Goal: Task Accomplishment & Management: Use online tool/utility

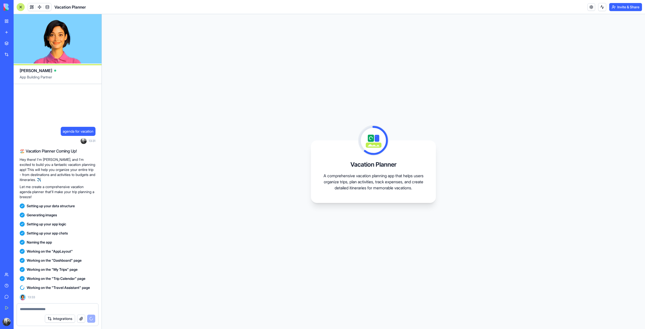
click at [69, 306] on div at bounding box center [57, 308] width 81 height 8
click at [21, 5] on div at bounding box center [21, 7] width 8 height 8
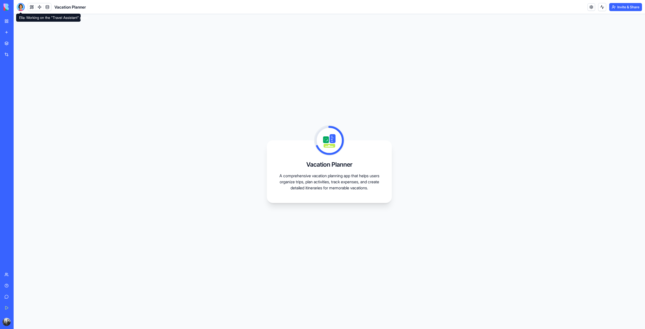
click at [40, 75] on div "Vacation Planner A comprehensive vacation planning app that helps users organiz…" at bounding box center [330, 171] width 632 height 315
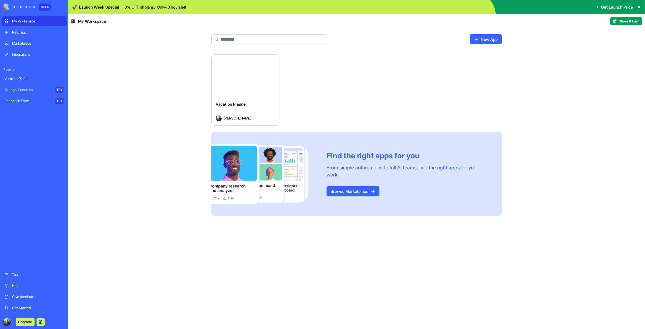
click at [251, 92] on div "Launch" at bounding box center [246, 76] width 68 height 42
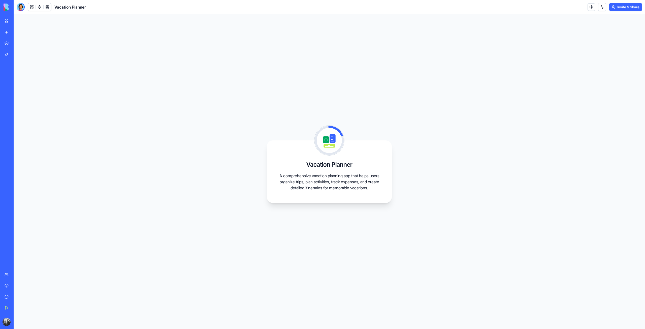
click at [319, 173] on p "A comprehensive vacation planning app that helps users organize trips, plan act…" at bounding box center [329, 182] width 101 height 18
click at [20, 7] on div at bounding box center [21, 7] width 8 height 8
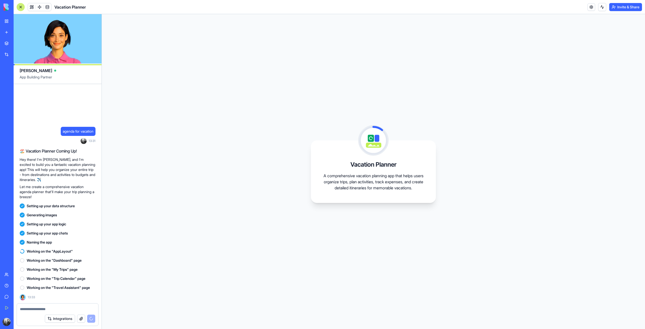
click at [63, 308] on textarea at bounding box center [57, 309] width 75 height 5
type textarea "*"
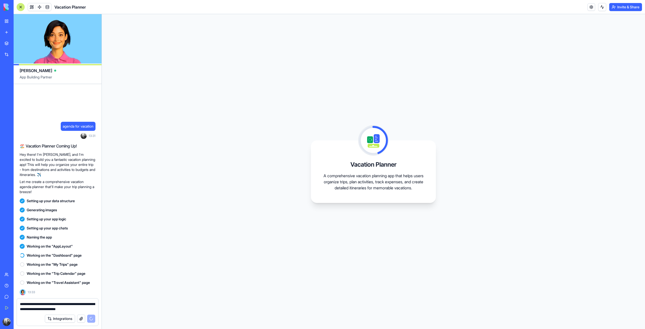
type textarea "**********"
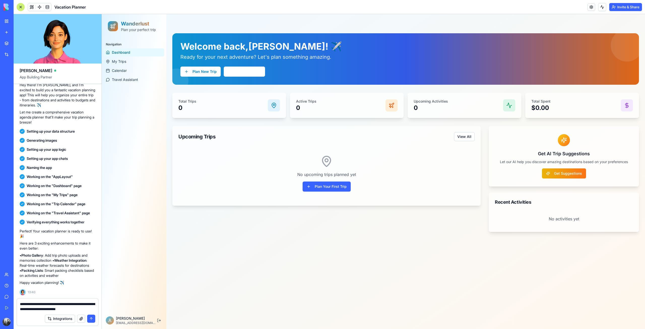
click at [92, 318] on button "submit" at bounding box center [91, 319] width 8 height 8
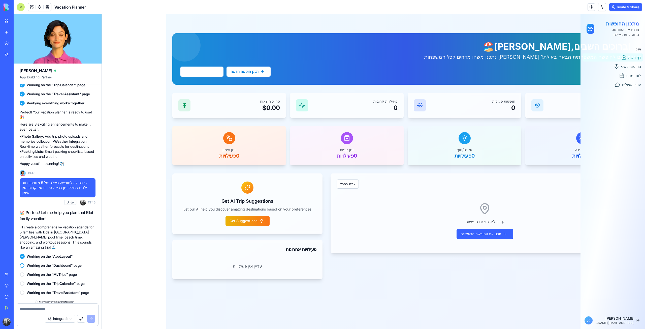
scroll to position [218, 0]
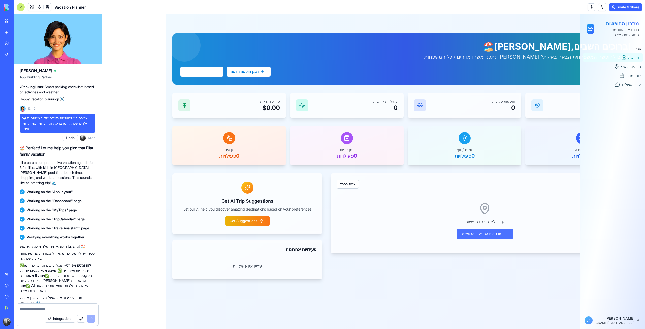
click at [477, 232] on button "תכנן את החופשה הראשונה" at bounding box center [485, 234] width 57 height 10
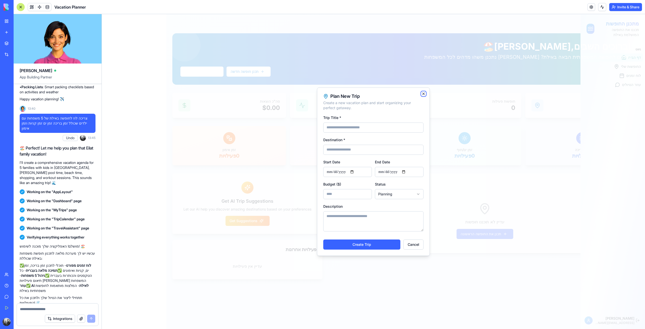
click at [422, 93] on icon "button" at bounding box center [424, 94] width 4 height 4
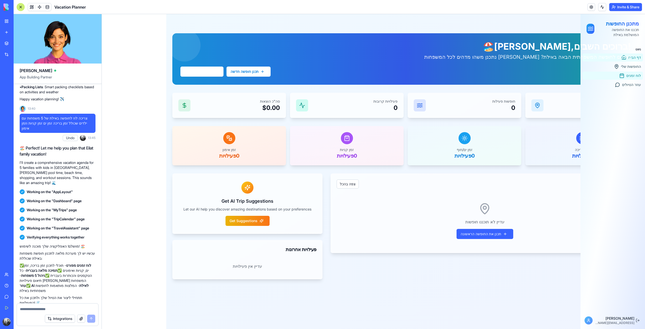
click at [636, 74] on span "לוח זמנים" at bounding box center [634, 75] width 15 height 5
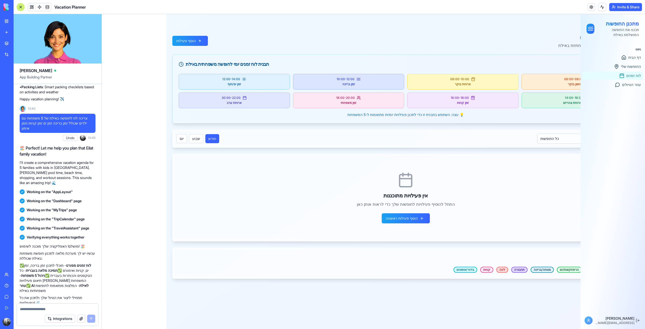
click at [73, 310] on textarea at bounding box center [57, 309] width 75 height 5
type textarea "*"
click at [82, 307] on textarea at bounding box center [57, 309] width 75 height 5
type textarea "**********"
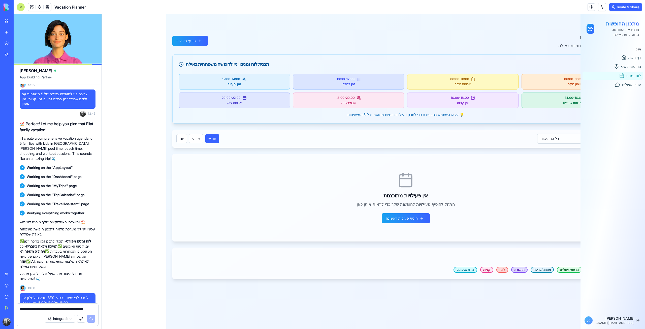
scroll to position [267, 0]
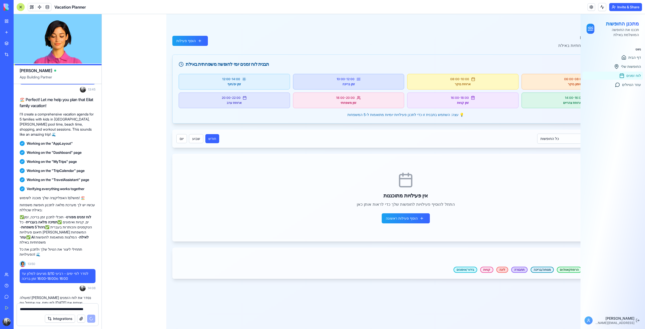
type textarea "**********"
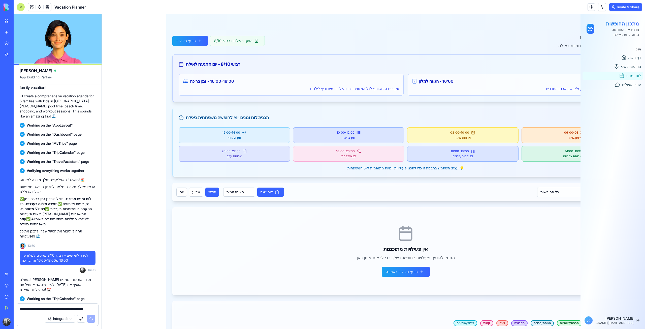
scroll to position [333, 0]
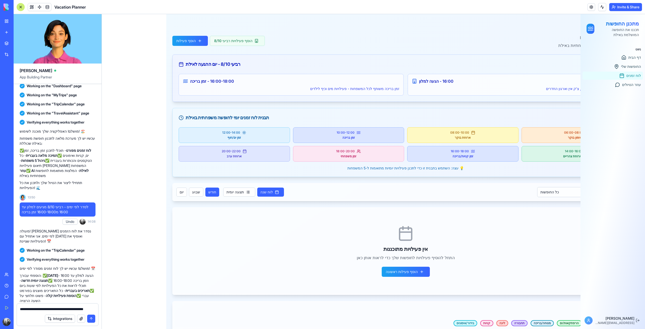
click at [92, 317] on button "submit" at bounding box center [91, 319] width 8 height 8
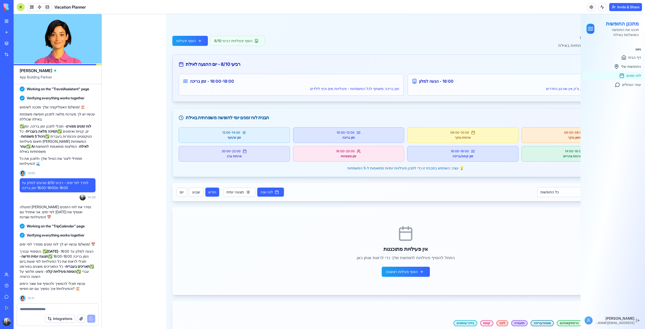
click at [562, 274] on div "אין פעילויות מתוכננות התחל להוסיף פעילויות לחופשות שלך כדי לראות אותן כאן הוסף …" at bounding box center [405, 251] width 455 height 76
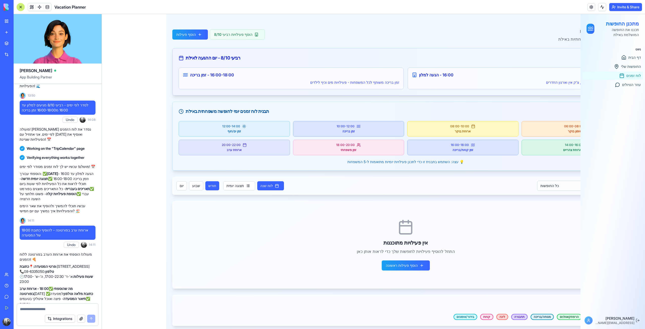
scroll to position [9, 0]
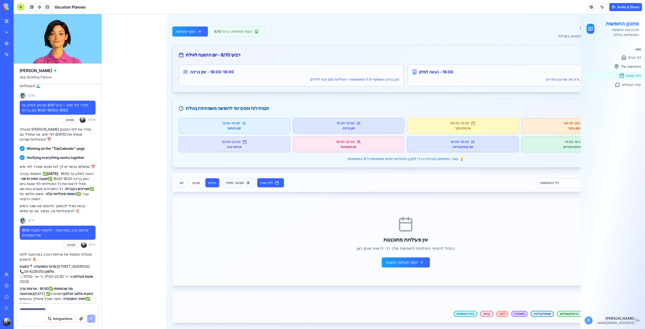
click at [234, 185] on button "תצוגה יומית" at bounding box center [239, 182] width 32 height 9
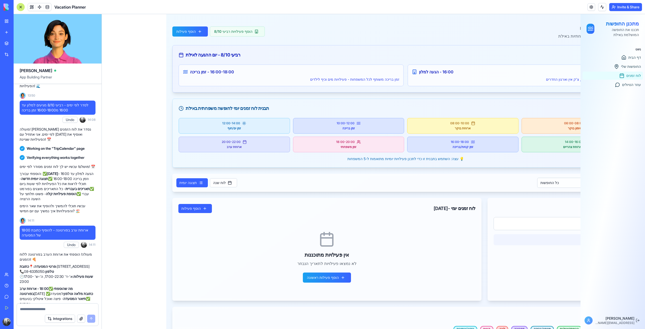
click at [237, 56] on div "רביעי 8/10 - יום ההגעה לאילת" at bounding box center [406, 54] width 454 height 7
click at [221, 180] on button "לוח שנה" at bounding box center [223, 182] width 27 height 9
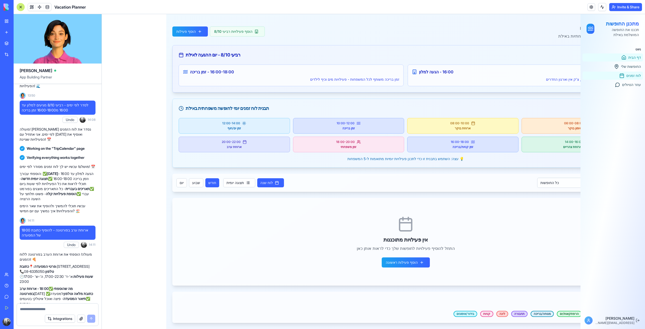
click at [633, 61] on link "דף הבית" at bounding box center [613, 57] width 61 height 8
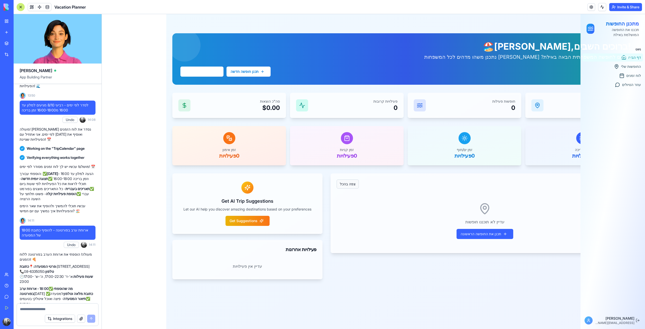
click at [343, 184] on button "צפה בהכל" at bounding box center [348, 183] width 22 height 9
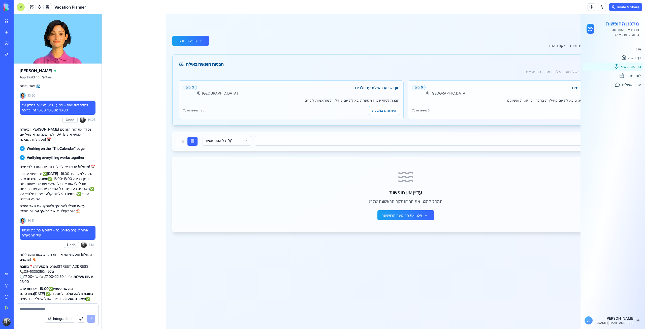
click at [465, 103] on div "חופשה משפחתית באילת - 5 ימים אילת 5 ימים תבנית לחופשה משפחתית של 5 ימים באילת ע…" at bounding box center [520, 99] width 225 height 39
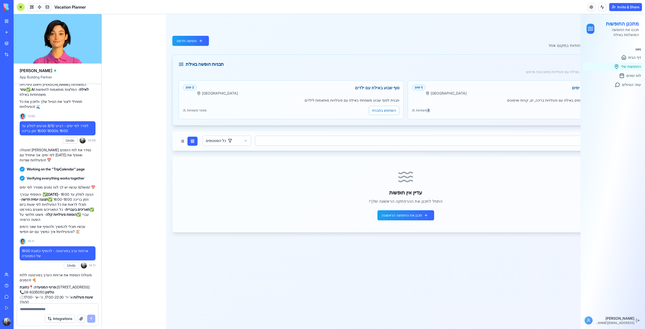
scroll to position [435, 0]
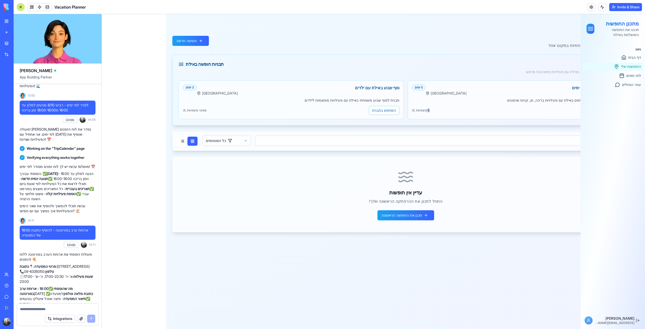
click at [68, 309] on textarea at bounding box center [57, 309] width 75 height 5
type textarea "*"
type textarea "**********"
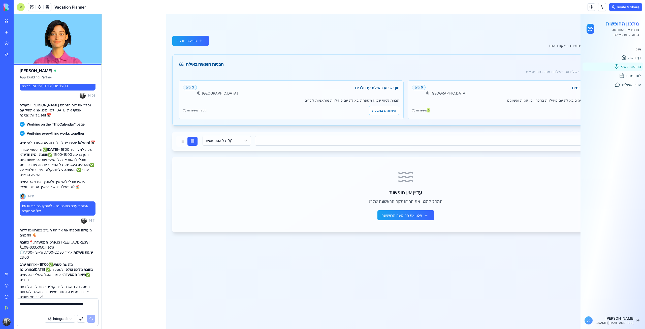
scroll to position [464, 0]
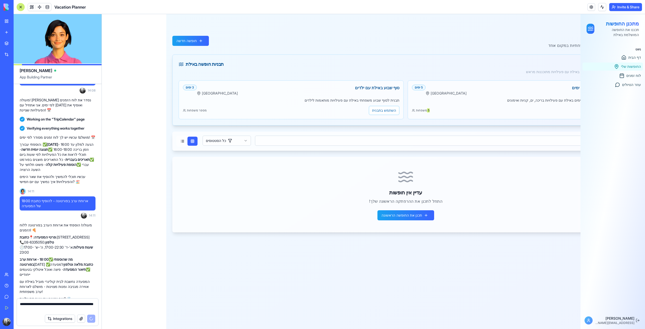
click at [58, 305] on textarea "**********" at bounding box center [57, 306] width 75 height 10
click at [59, 309] on textarea "**********" at bounding box center [57, 306] width 75 height 10
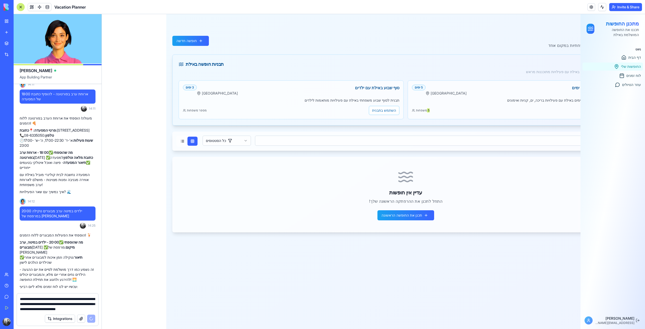
type textarea "**********"
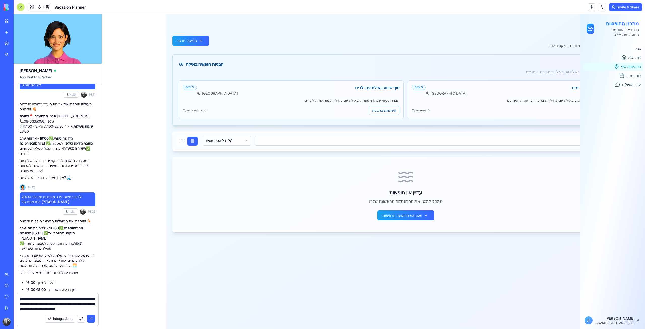
click at [88, 319] on button "submit" at bounding box center [91, 319] width 8 height 8
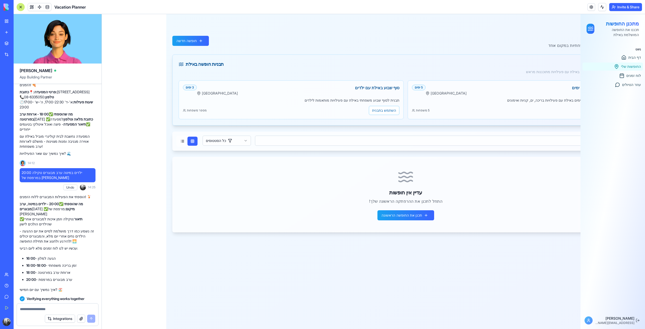
scroll to position [784, 0]
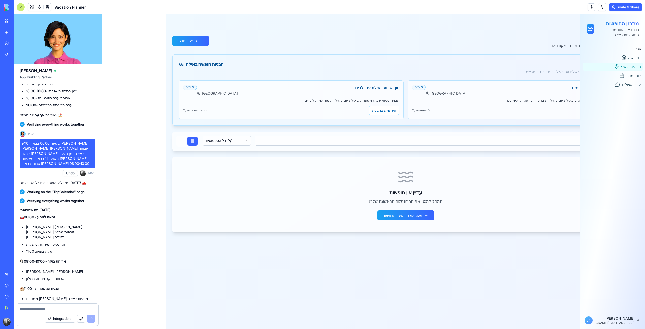
click at [67, 309] on textarea at bounding box center [57, 309] width 75 height 5
type textarea "*"
click at [68, 304] on textarea "**********" at bounding box center [57, 306] width 75 height 10
drag, startPoint x: 56, startPoint y: 304, endPoint x: 30, endPoint y: 304, distance: 26.0
click at [30, 304] on textarea "**********" at bounding box center [57, 306] width 75 height 10
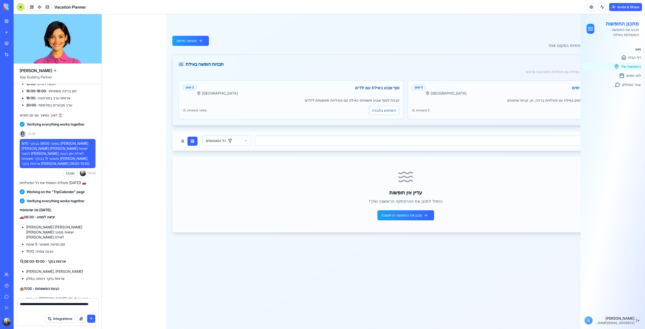
type textarea "**********"
click at [92, 319] on button "submit" at bounding box center [91, 319] width 8 height 8
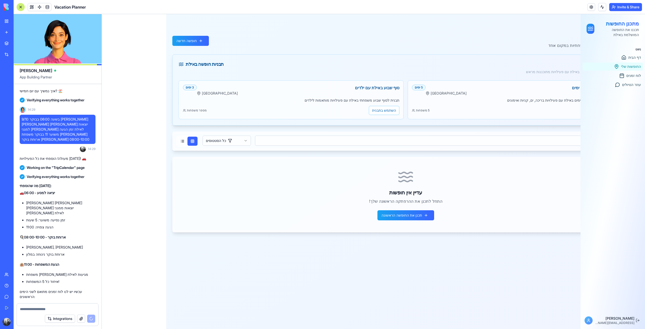
click at [70, 308] on textarea at bounding box center [57, 309] width 75 height 5
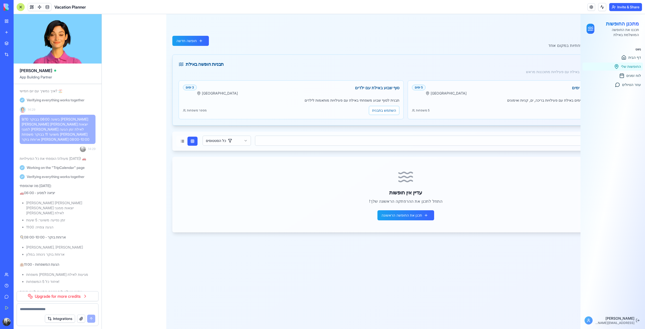
scroll to position [813, 0]
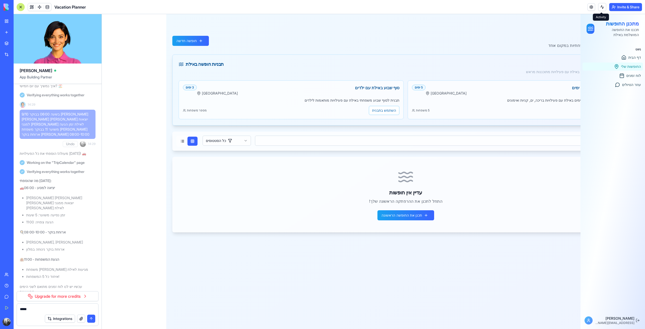
click at [603, 7] on button at bounding box center [602, 7] width 8 height 8
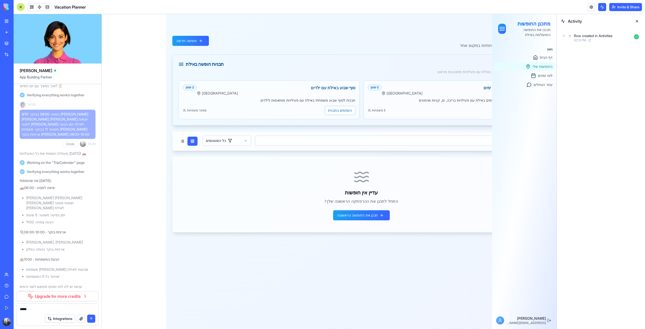
click at [603, 7] on button at bounding box center [602, 7] width 8 height 8
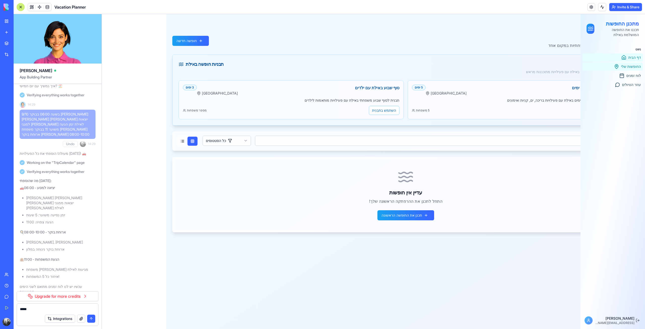
click at [634, 54] on link "דף הבית" at bounding box center [613, 57] width 61 height 8
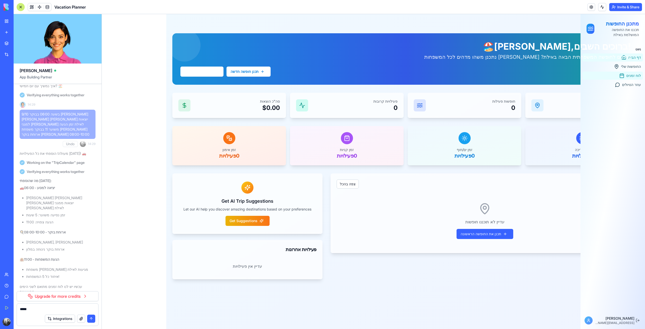
click at [637, 77] on span "לוח זמנים" at bounding box center [634, 75] width 15 height 5
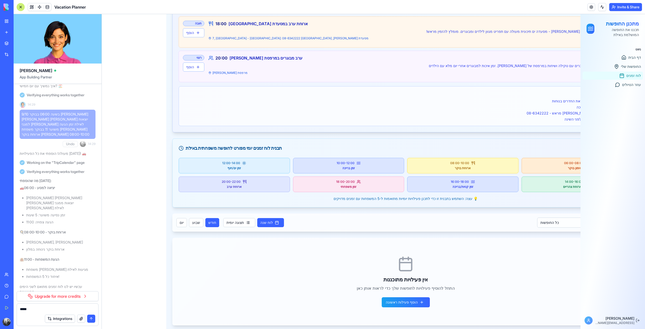
scroll to position [214, 0]
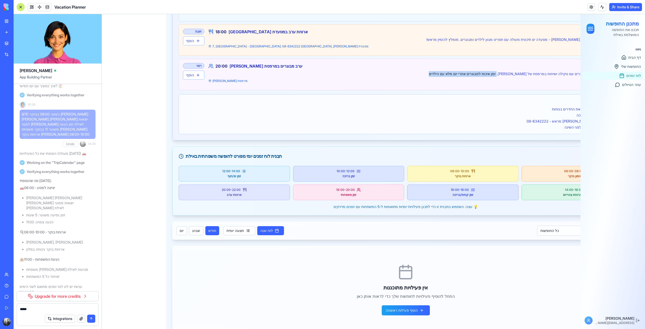
drag, startPoint x: 518, startPoint y: 73, endPoint x: 458, endPoint y: 71, distance: 60.0
click at [458, 71] on p "20:00 - ילדים במיטה, ערב מבוגרים עם טקילה ושיחות במרפסת של [PERSON_NAME]. זמן א…" at bounding box center [418, 74] width 420 height 6
copy p "זמן איכות למבוגרים אחרי יום מלא עם הילדים"
click at [635, 322] on button at bounding box center [638, 320] width 7 height 8
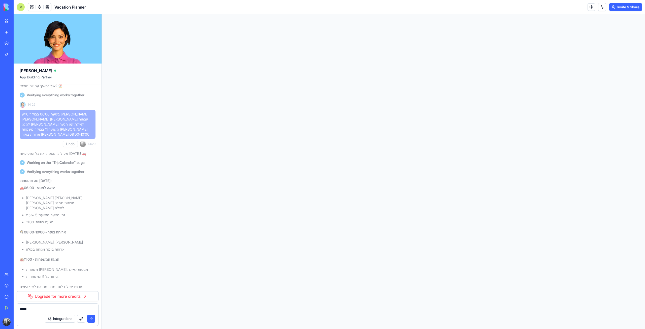
scroll to position [0, 0]
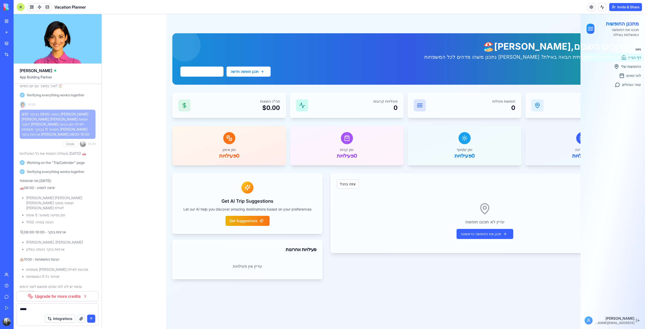
click at [587, 321] on icon at bounding box center [589, 320] width 4 height 4
click at [636, 320] on button at bounding box center [638, 320] width 7 height 8
click at [465, 105] on div "חופשות פעילות 0" at bounding box center [465, 105] width 102 height 13
click at [76, 309] on textarea "*****" at bounding box center [57, 309] width 75 height 5
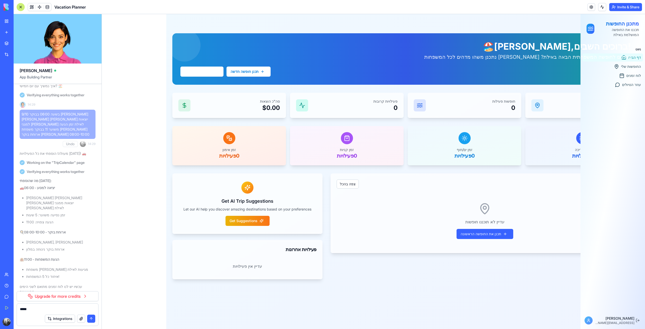
click at [76, 309] on textarea "*****" at bounding box center [57, 309] width 75 height 5
paste textarea "**********"
type textarea "**********"
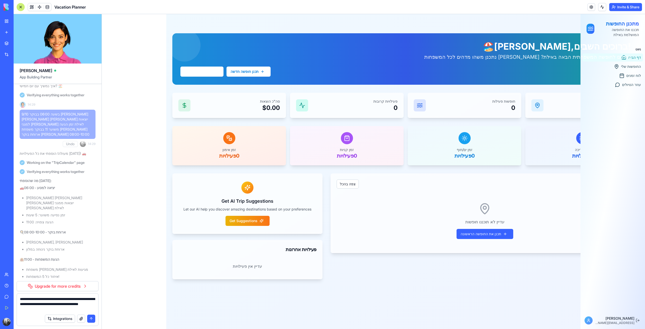
click at [96, 320] on div "Integrations" at bounding box center [57, 319] width 81 height 14
click at [91, 318] on button "submit" at bounding box center [91, 319] width 8 height 8
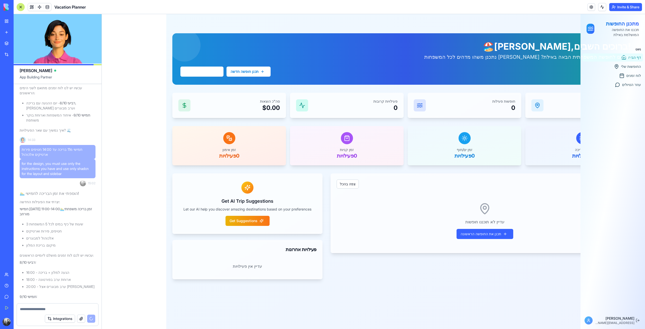
scroll to position [1079, 0]
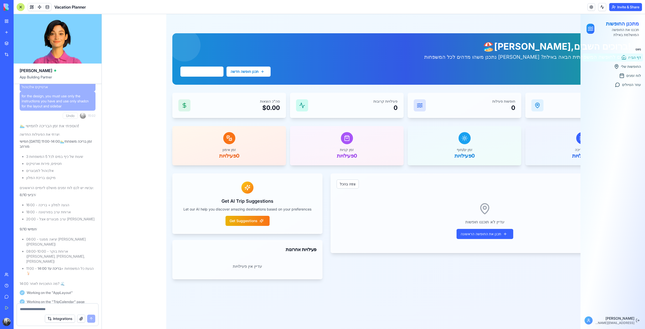
click at [74, 308] on textarea at bounding box center [57, 309] width 75 height 5
click at [631, 75] on div "תכנן חופשה חדשה צפה בלוח הזמנים" at bounding box center [405, 72] width 451 height 10
click at [635, 75] on span "לוח זמנים" at bounding box center [634, 75] width 15 height 5
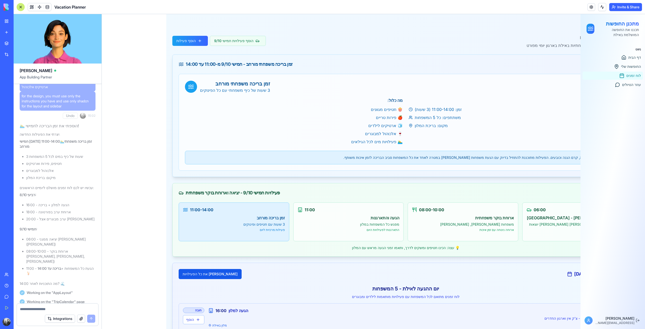
click at [38, 311] on textarea at bounding box center [57, 309] width 75 height 5
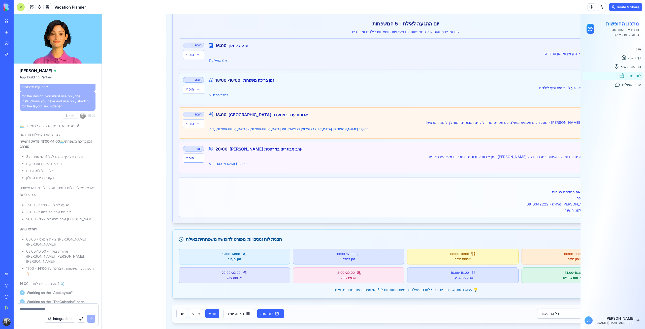
scroll to position [309, 0]
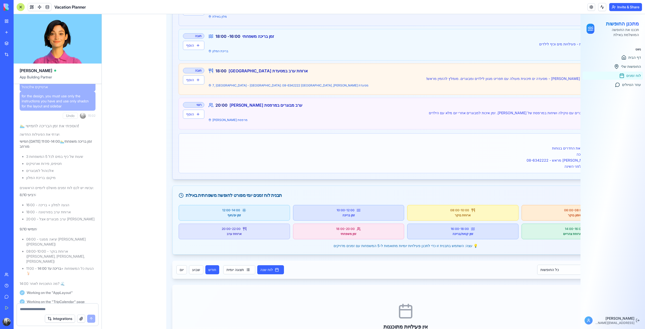
click at [63, 307] on textarea at bounding box center [57, 309] width 75 height 5
click at [558, 34] on div "16:00 - 18:00 זמן בריכה משפחתי זמן בריכה משותף לכל המשפחות - פעילויות מים וכיף …" at bounding box center [418, 43] width 420 height 20
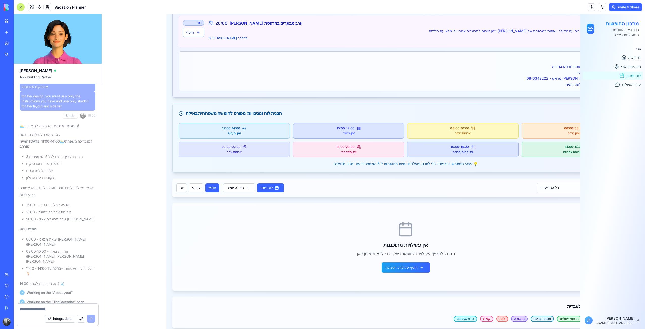
click at [68, 309] on textarea at bounding box center [57, 309] width 75 height 5
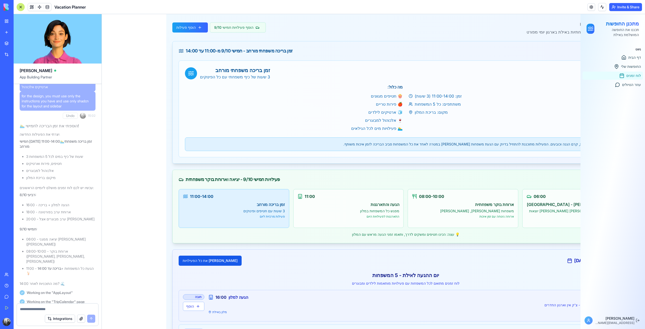
scroll to position [0, 0]
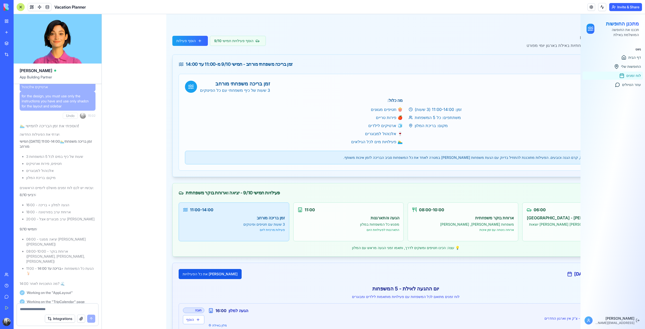
click at [63, 307] on textarea at bounding box center [57, 309] width 75 height 5
type textarea "**********"
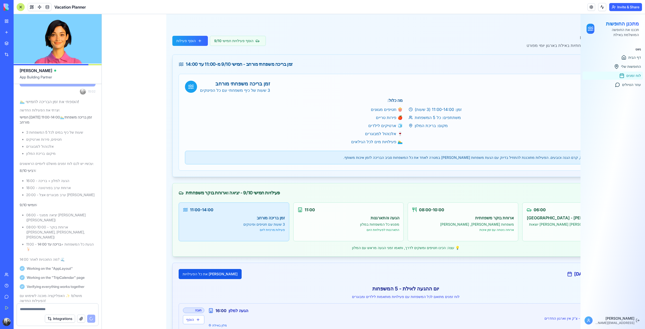
click at [77, 311] on textarea at bounding box center [57, 309] width 75 height 5
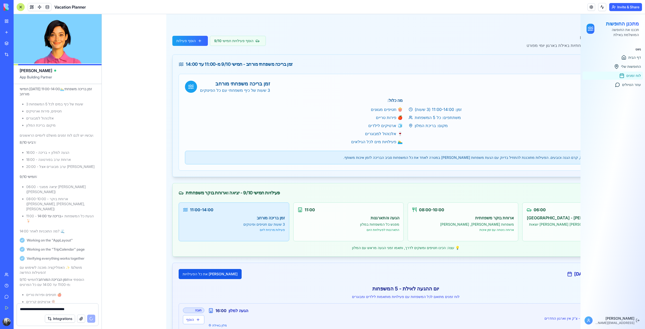
scroll to position [1141, 0]
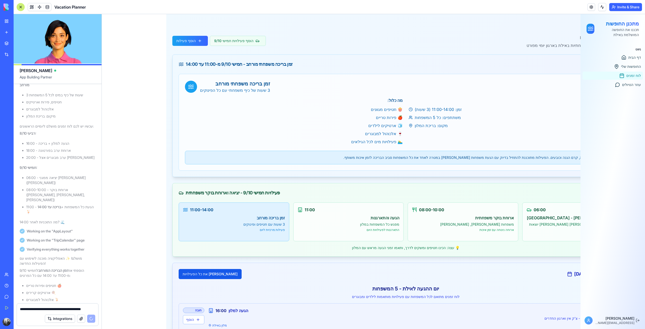
click at [47, 309] on textarea "**********" at bounding box center [57, 309] width 75 height 5
type textarea "**********"
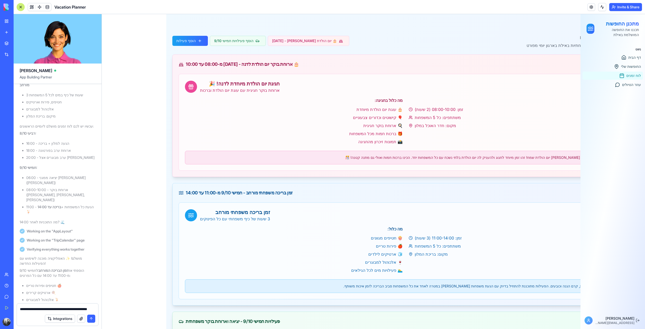
scroll to position [1253, 0]
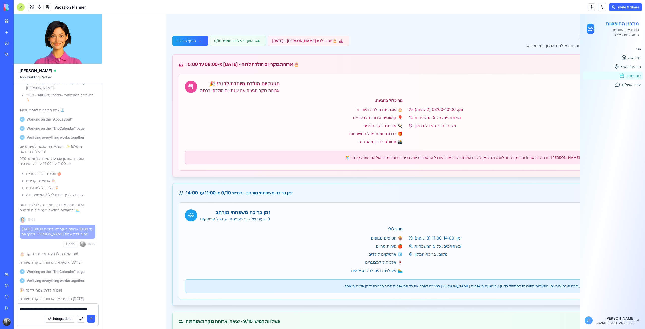
click at [92, 319] on button "submit" at bounding box center [91, 319] width 8 height 8
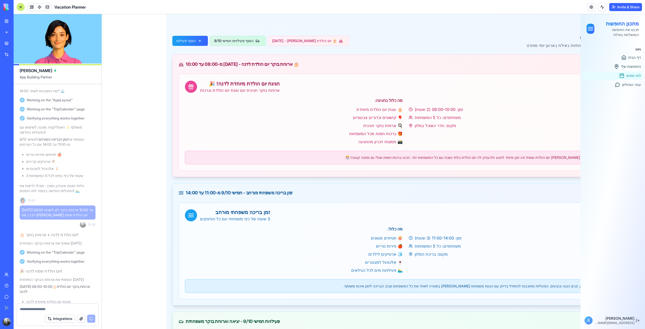
click at [234, 42] on button "הוסף פעילויות חמישי 9/10" at bounding box center [238, 41] width 56 height 10
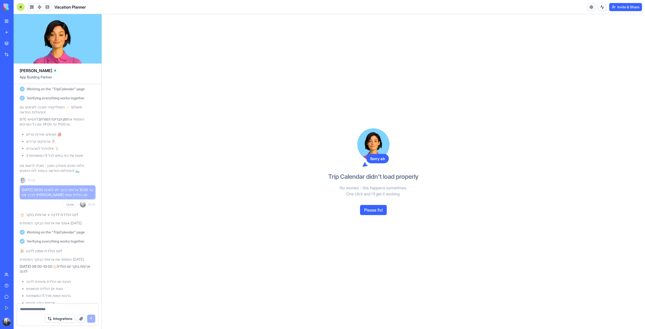
scroll to position [1451, 0]
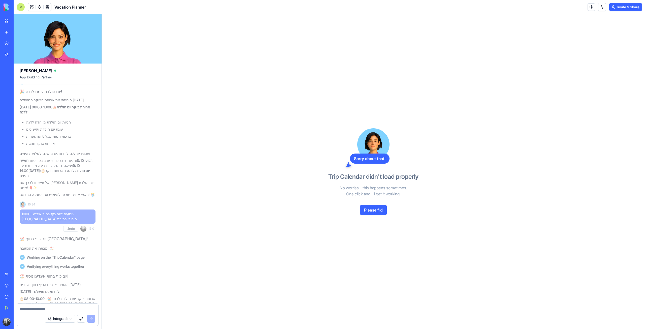
click at [378, 211] on button "Please fix!" at bounding box center [373, 210] width 27 height 10
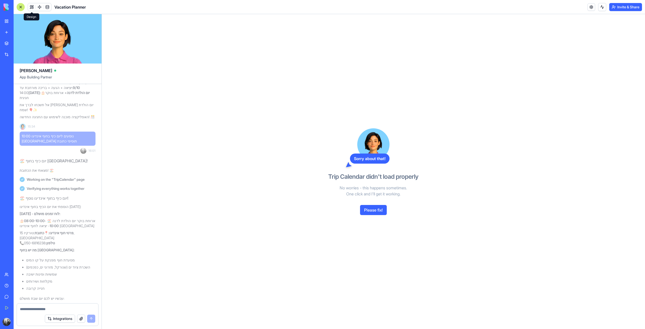
scroll to position [1726, 0]
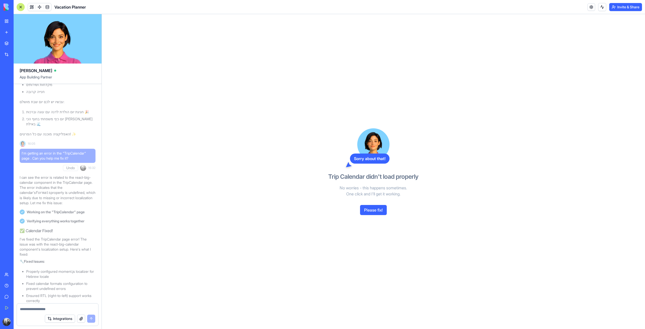
click at [21, 18] on link "My Workspace" at bounding box center [12, 21] width 20 height 10
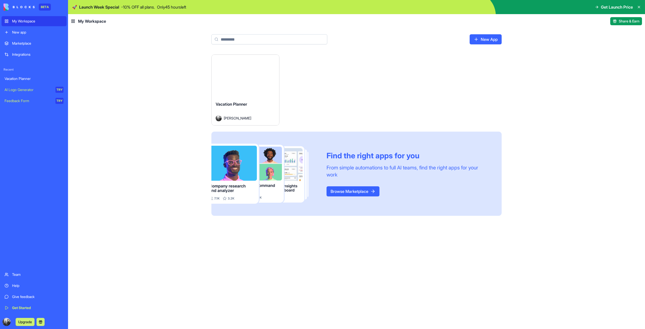
click at [235, 93] on div "Launch" at bounding box center [246, 76] width 68 height 42
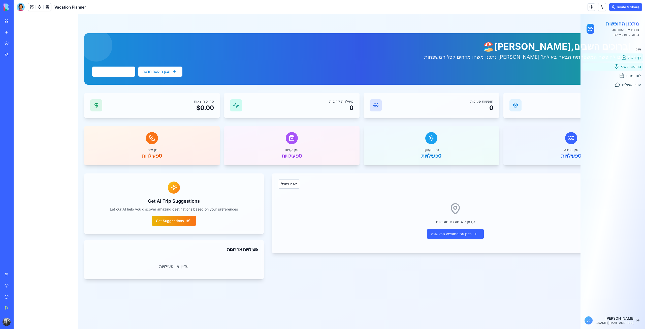
click at [637, 66] on span "החופשות שלי" at bounding box center [631, 66] width 20 height 5
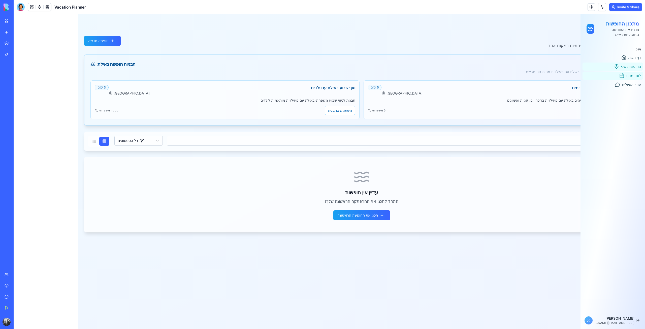
click at [633, 76] on span "לוח זמנים" at bounding box center [634, 75] width 15 height 5
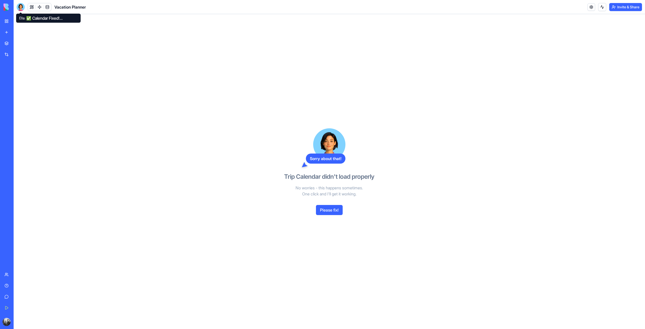
click at [21, 8] on div at bounding box center [21, 7] width 8 height 8
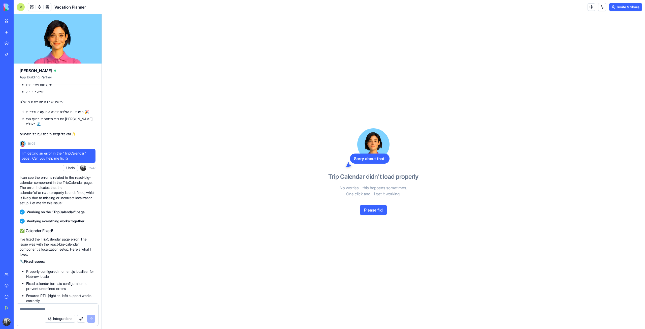
click at [8, 23] on link "My Workspace" at bounding box center [12, 21] width 20 height 10
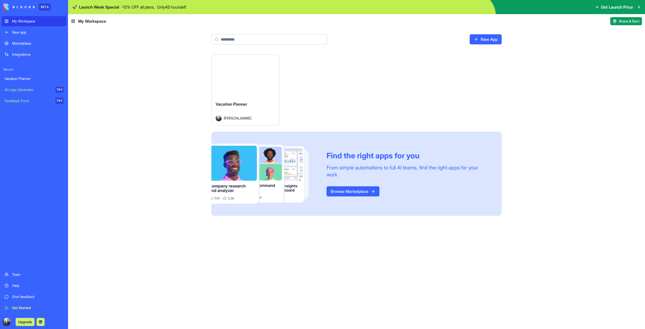
click at [255, 87] on div "Launch" at bounding box center [246, 76] width 68 height 42
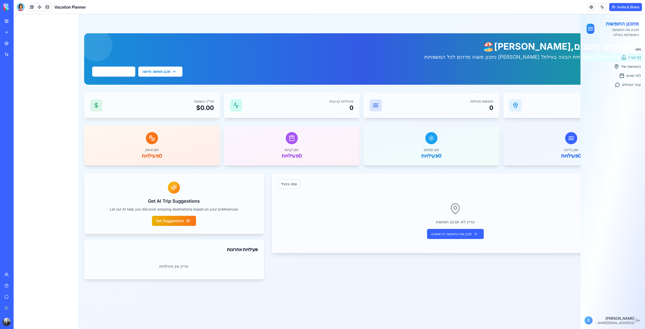
click at [51, 306] on div "מתכנן החופשות תכננו את החופשה המושלמת באילת ניווט דף הבית החופשות שלי לוח זמנים…" at bounding box center [46, 171] width 65 height 315
click at [638, 77] on span "לוח זמנים" at bounding box center [634, 75] width 15 height 5
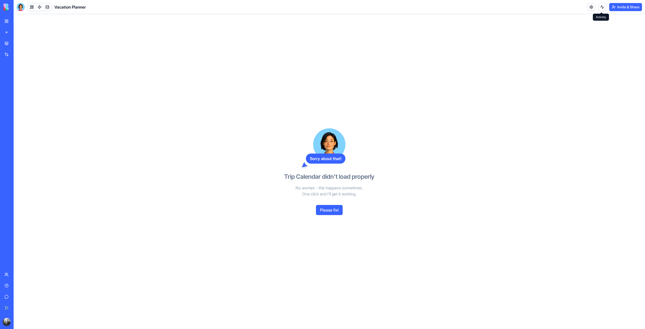
click at [603, 8] on button at bounding box center [602, 7] width 8 height 8
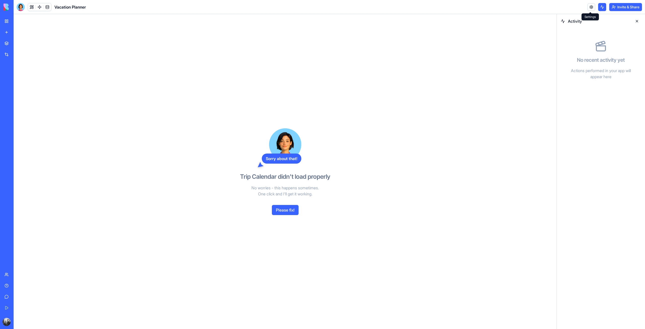
click at [590, 10] on link at bounding box center [592, 7] width 8 height 8
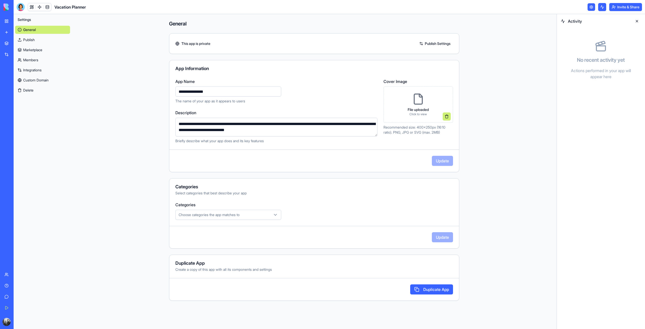
click at [29, 27] on link "General" at bounding box center [42, 30] width 55 height 8
click at [23, 9] on div at bounding box center [21, 7] width 8 height 8
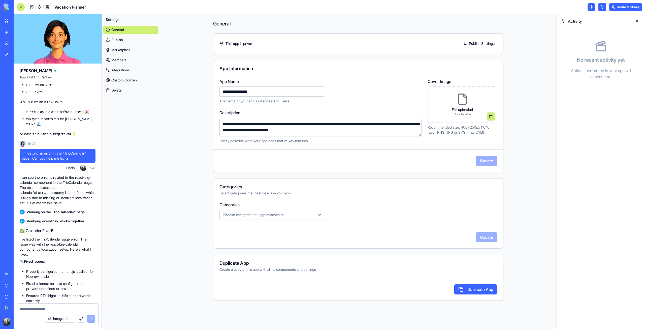
click at [7, 23] on link "My Workspace" at bounding box center [12, 21] width 20 height 10
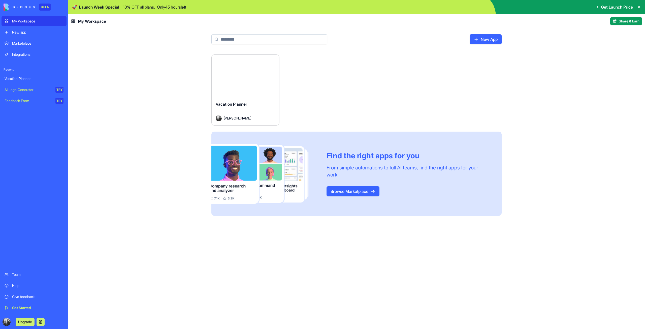
click at [261, 92] on div "Launch" at bounding box center [246, 76] width 68 height 42
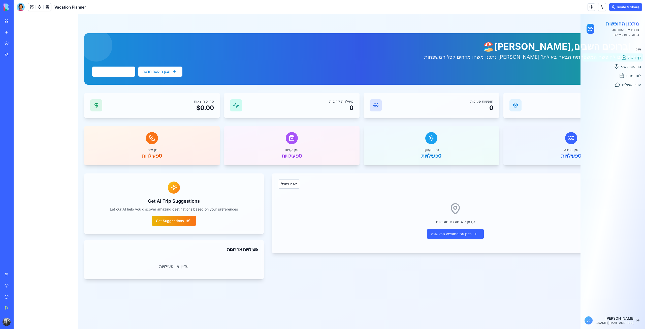
click at [458, 104] on div "חופשות פעילות 0" at bounding box center [432, 105] width 124 height 13
click at [538, 105] on div "סה"כ חופשות 0" at bounding box center [572, 105] width 124 height 13
click at [515, 103] on icon at bounding box center [516, 105] width 6 height 6
click at [635, 66] on span "החופשות שלי" at bounding box center [631, 66] width 20 height 5
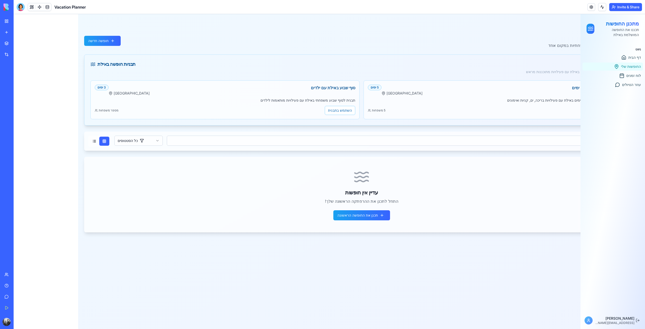
click at [43, 119] on div "מתכנן החופשות תכננו את החופשה המושלמת באילת ניווט דף הבית החופשות שלי לוח זמנים…" at bounding box center [46, 171] width 65 height 315
click at [36, 325] on div "מתכנן החופשות תכננו את החופשה המושלמת באילת ניווט דף הבית החופשות שלי לוח זמנים…" at bounding box center [46, 171] width 65 height 315
click at [23, 6] on div at bounding box center [21, 7] width 8 height 8
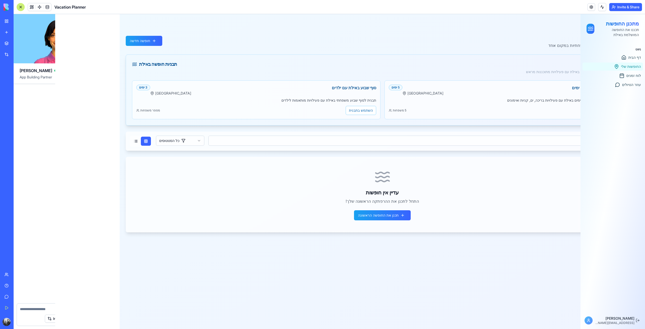
scroll to position [1712, 0]
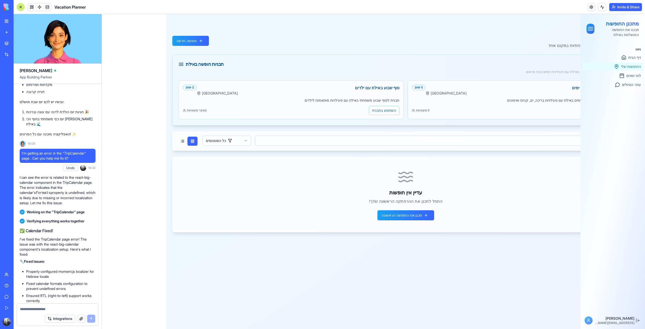
click at [69, 309] on textarea at bounding box center [57, 309] width 75 height 5
type textarea "*"
type textarea "**********"
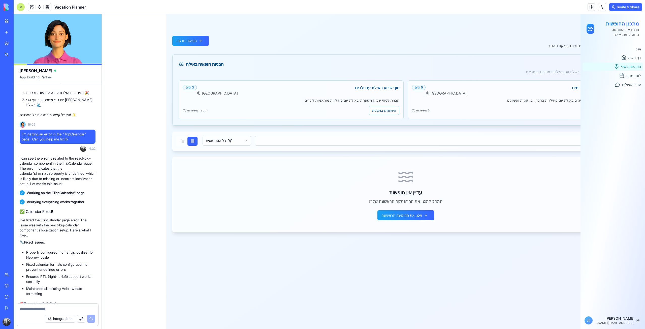
scroll to position [1751, 0]
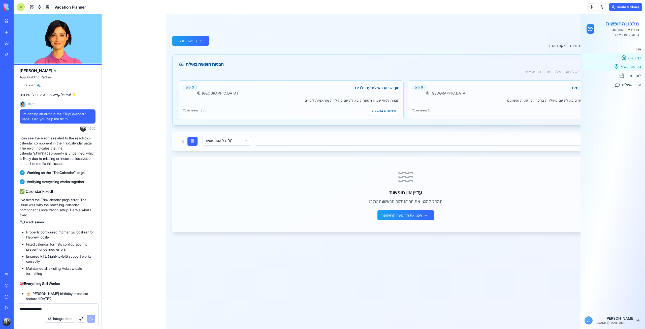
type textarea "**********"
click at [639, 55] on span "דף הבית" at bounding box center [635, 57] width 13 height 5
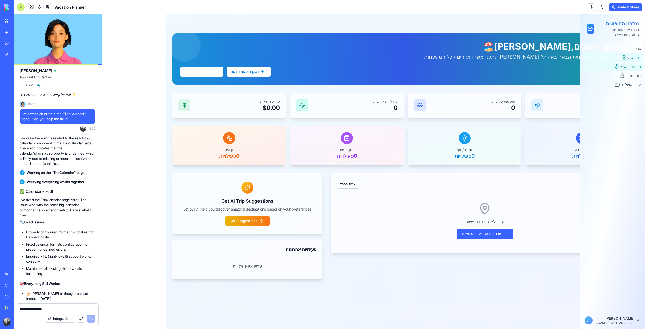
click at [640, 67] on span "החופשות שלי" at bounding box center [631, 66] width 20 height 5
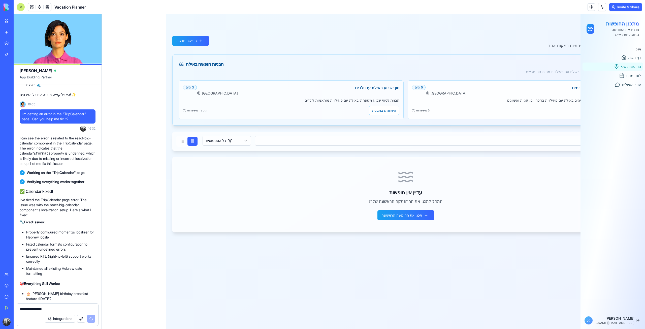
click at [457, 103] on div "חופשה משפחתית באילת - 5 ימים אילת 5 ימים תבנית לחופשה משפחתית של 5 ימים באילת ע…" at bounding box center [520, 99] width 225 height 39
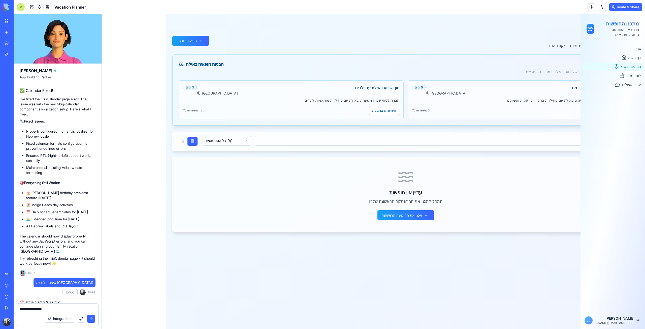
click at [54, 308] on textarea "**********" at bounding box center [57, 309] width 75 height 5
click at [90, 318] on button "submit" at bounding box center [91, 319] width 8 height 8
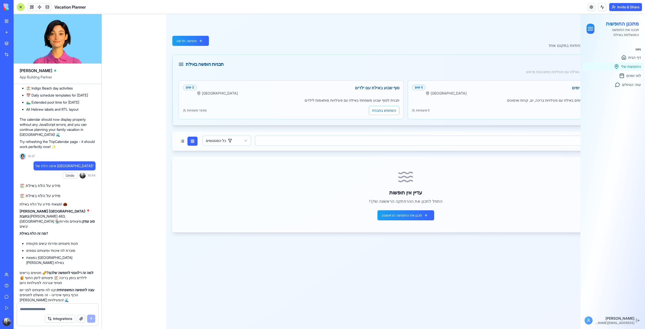
scroll to position [1975, 0]
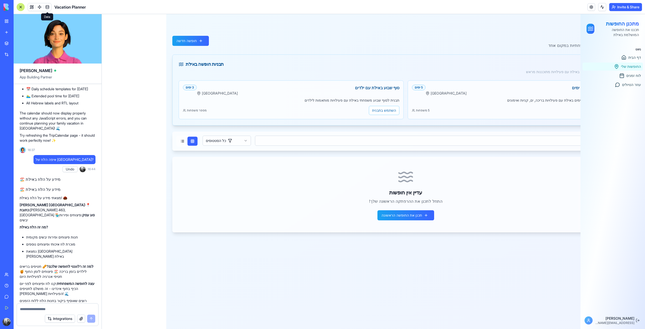
click at [45, 7] on link at bounding box center [48, 7] width 8 height 8
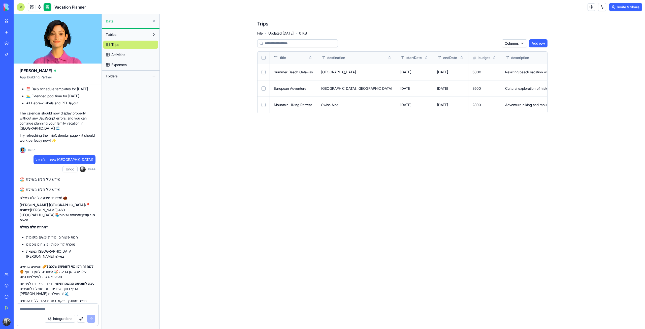
click at [122, 54] on span "Activities" at bounding box center [118, 54] width 14 height 5
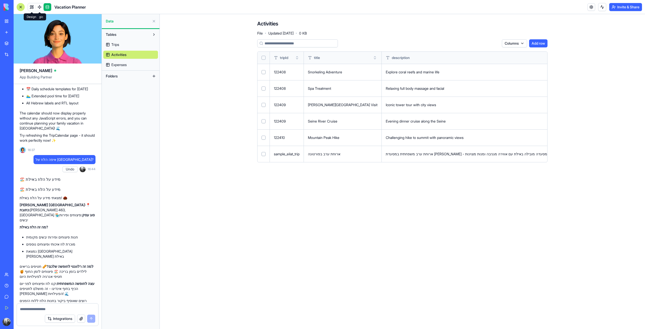
click at [33, 8] on link at bounding box center [32, 7] width 8 height 8
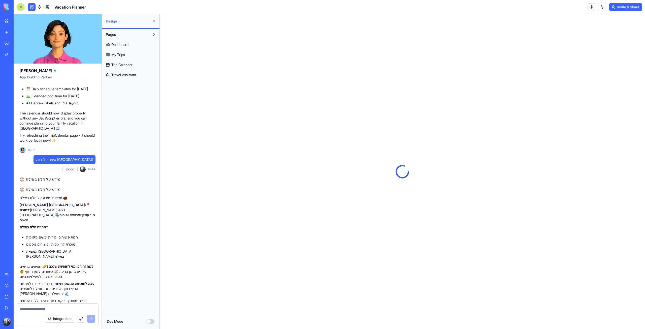
click at [132, 64] on span "Trip Calendar" at bounding box center [121, 64] width 21 height 5
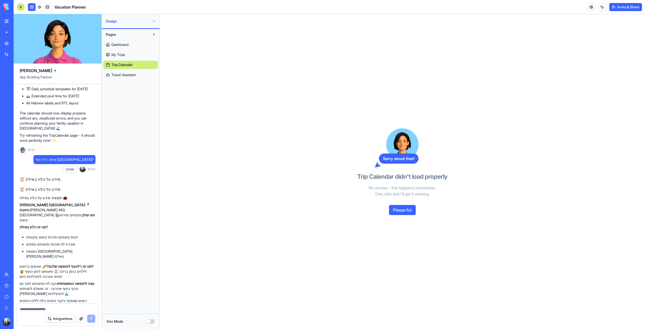
click at [406, 209] on button "Please fix!" at bounding box center [402, 210] width 27 height 10
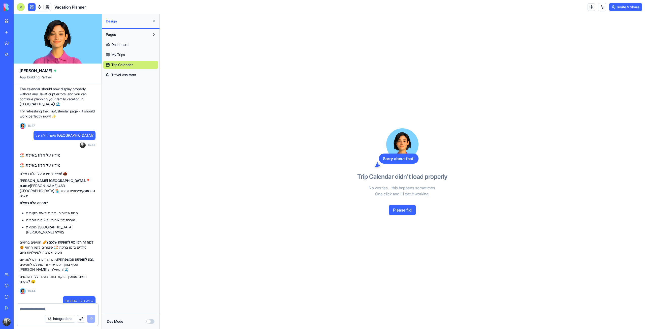
scroll to position [2137, 0]
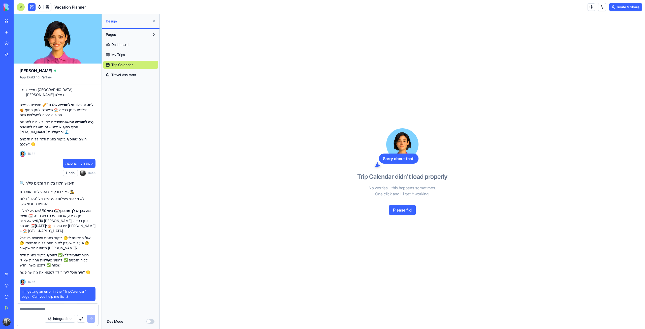
click at [122, 52] on span "My Trips" at bounding box center [118, 54] width 14 height 5
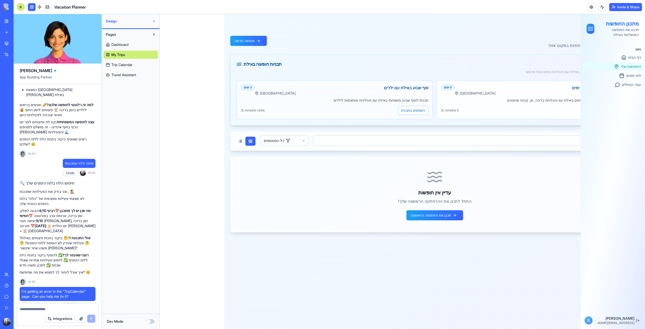
click at [496, 104] on div "חופשה משפחתית באילת - 5 ימים אילת 5 ימים תבנית לחופשה משפחתית של 5 ימים באילת ע…" at bounding box center [535, 99] width 196 height 39
click at [123, 47] on link "Dashboard" at bounding box center [130, 45] width 55 height 8
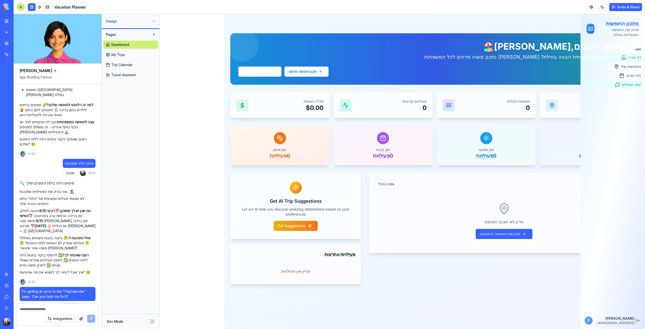
click at [636, 84] on span "עוזר הטיולים" at bounding box center [631, 84] width 19 height 5
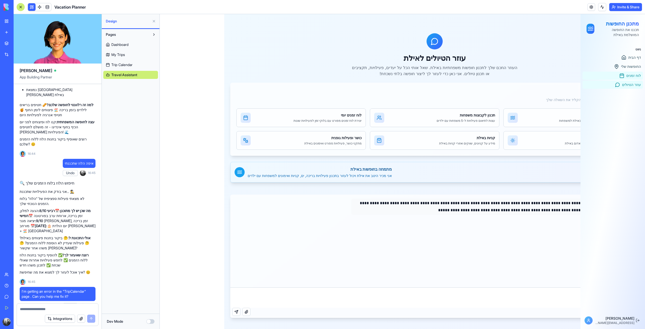
click at [638, 74] on span "לוח זמנים" at bounding box center [634, 75] width 15 height 5
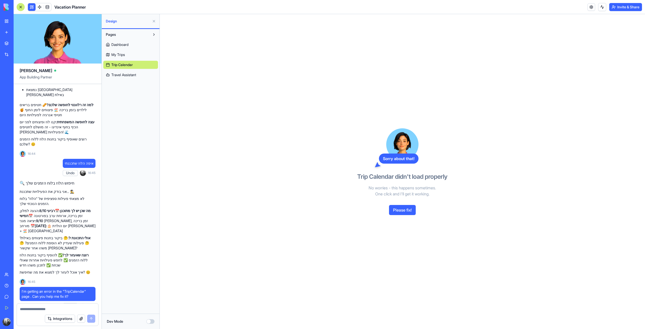
click at [155, 21] on button at bounding box center [154, 21] width 8 height 8
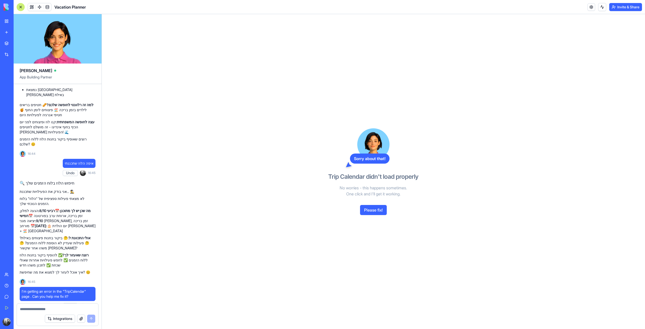
click at [64, 307] on textarea at bounding box center [57, 309] width 75 height 5
type textarea "**********"
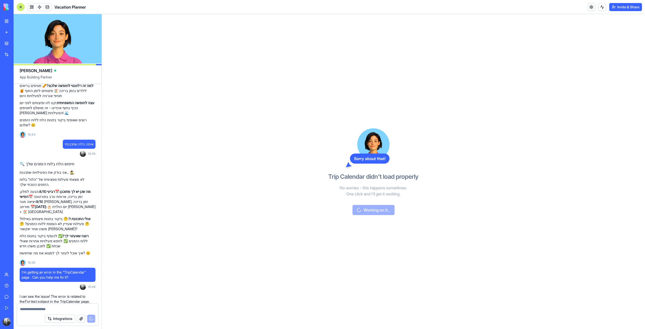
scroll to position [2189, 0]
